Goal: Find specific page/section: Find specific page/section

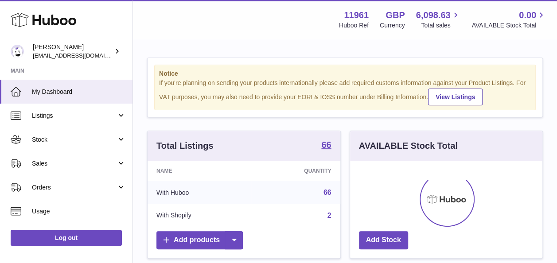
scroll to position [138, 192]
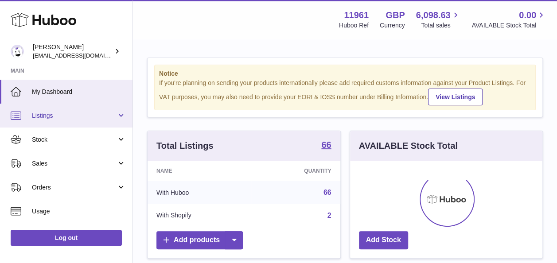
click at [78, 121] on link "Listings" at bounding box center [66, 116] width 133 height 24
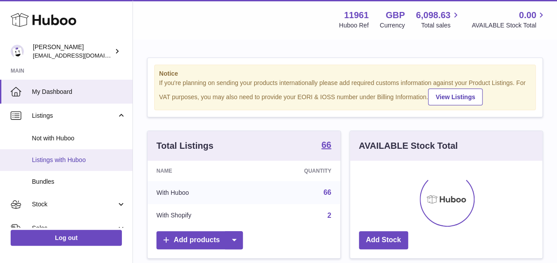
click at [72, 164] on span "Listings with Huboo" at bounding box center [79, 160] width 94 height 8
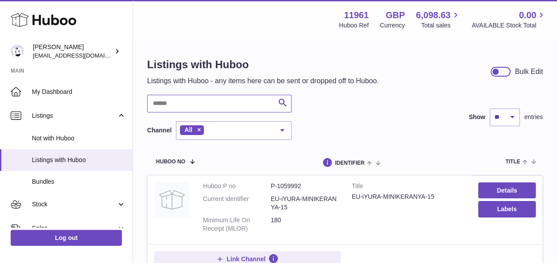
click at [164, 109] on input "text" at bounding box center [219, 104] width 144 height 18
